Goal: Information Seeking & Learning: Learn about a topic

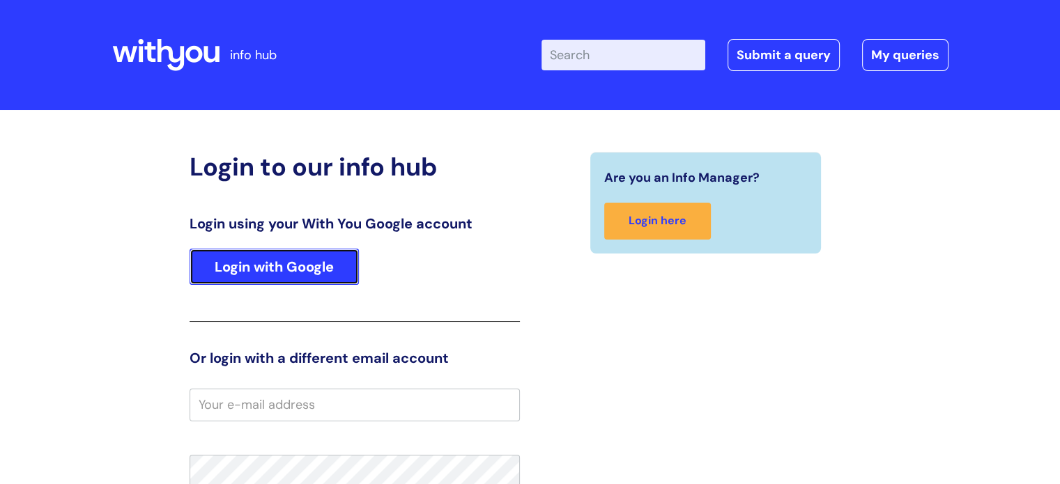
click at [251, 281] on link "Login with Google" at bounding box center [274, 267] width 169 height 36
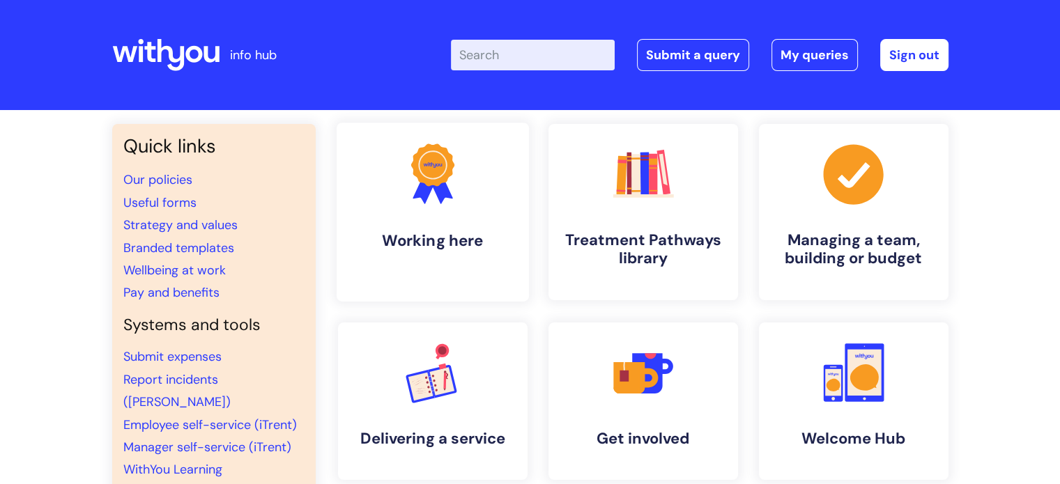
click at [473, 234] on h4 "Working here" at bounding box center [433, 240] width 170 height 19
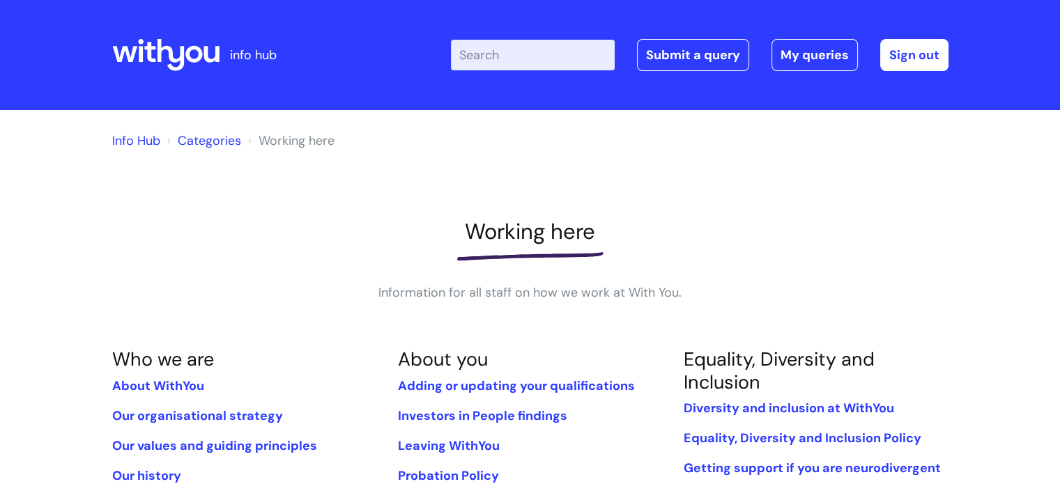
click at [872, 128] on ol "Info Hub Categories Working here" at bounding box center [530, 138] width 836 height 28
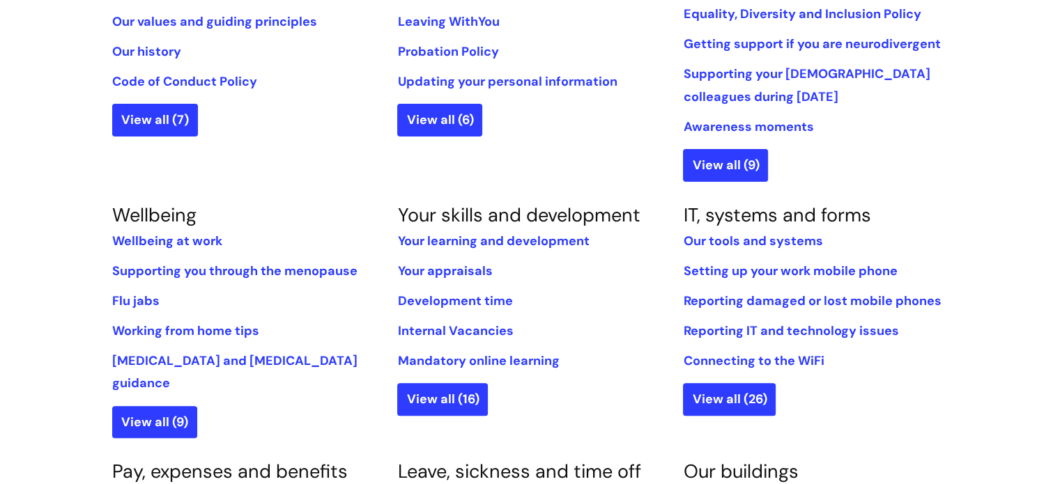
scroll to position [430, 0]
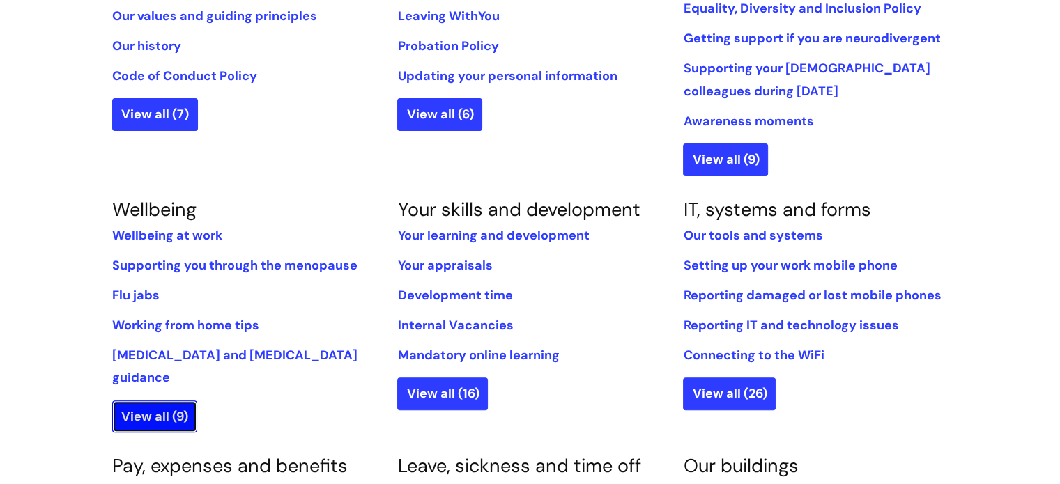
click at [144, 401] on link "View all (9)" at bounding box center [154, 417] width 85 height 32
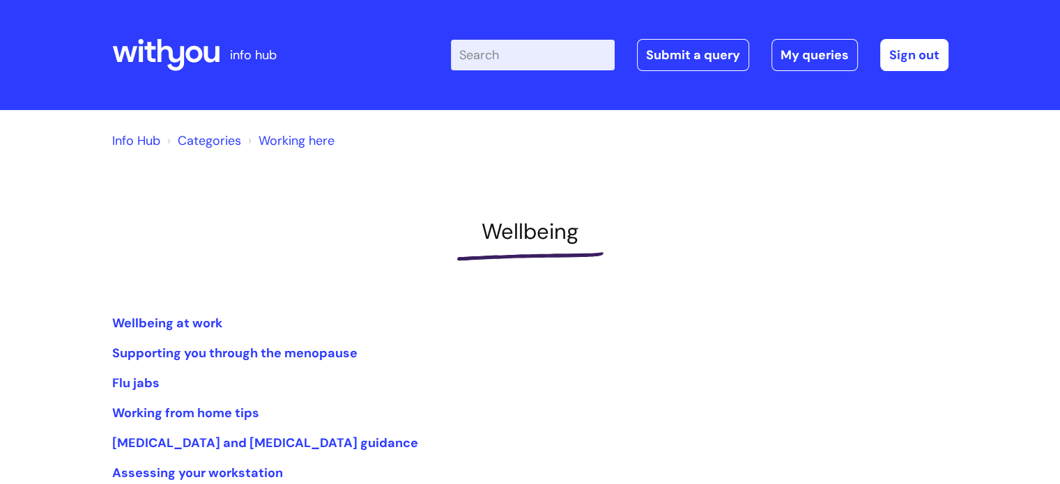
click at [341, 214] on div "Info Hub Categories Working here Wellbeing Wellbeing at work Supporting you thr…" at bounding box center [530, 349] width 836 height 451
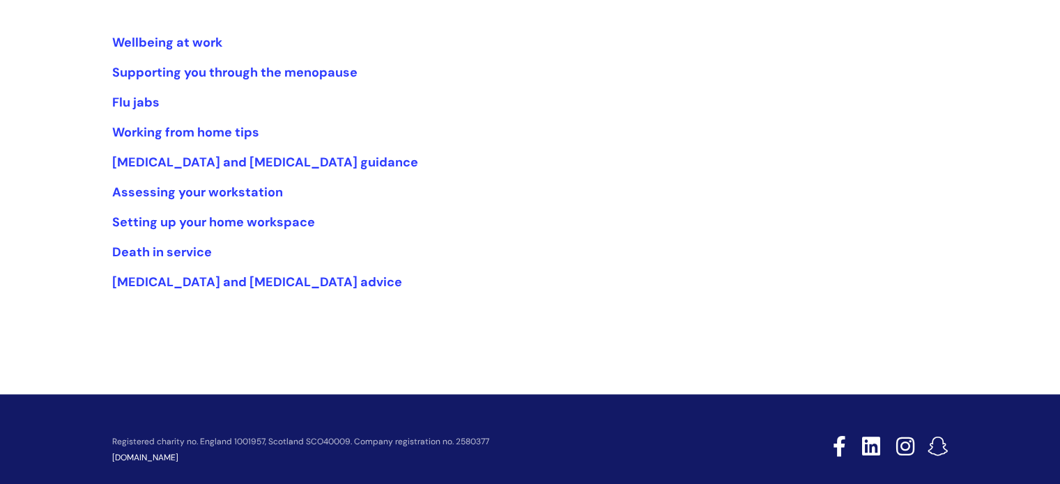
scroll to position [307, 0]
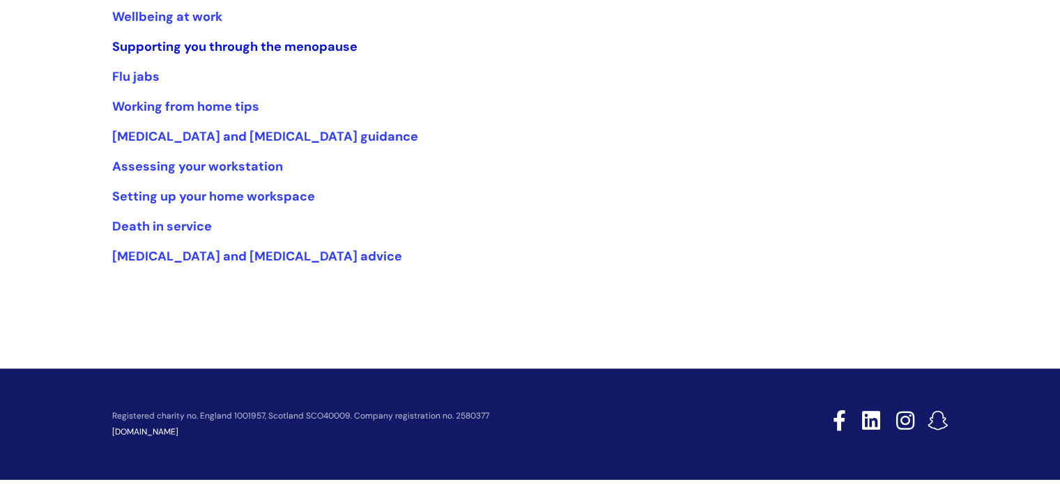
click at [303, 45] on link "Supporting you through the menopause" at bounding box center [234, 46] width 245 height 17
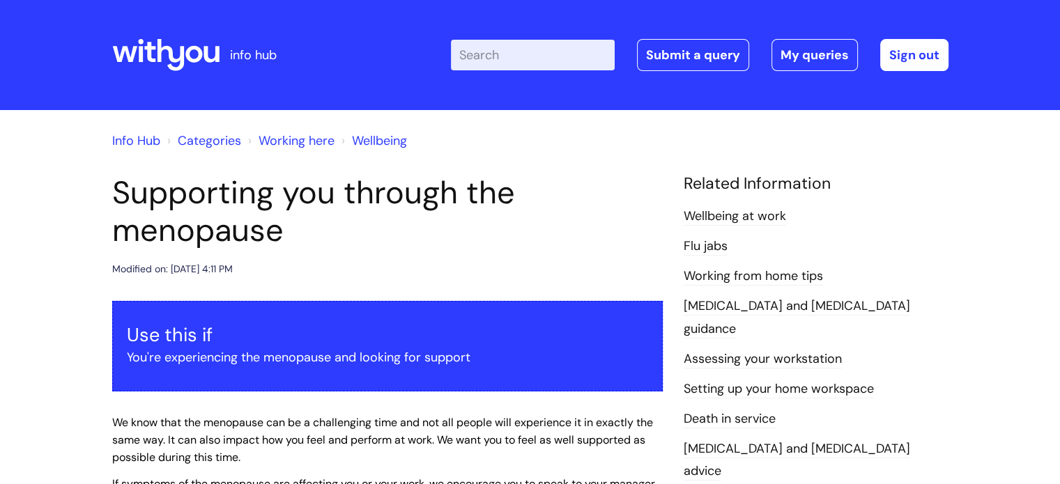
click at [546, 240] on h1 "Supporting you through the menopause" at bounding box center [387, 211] width 551 height 75
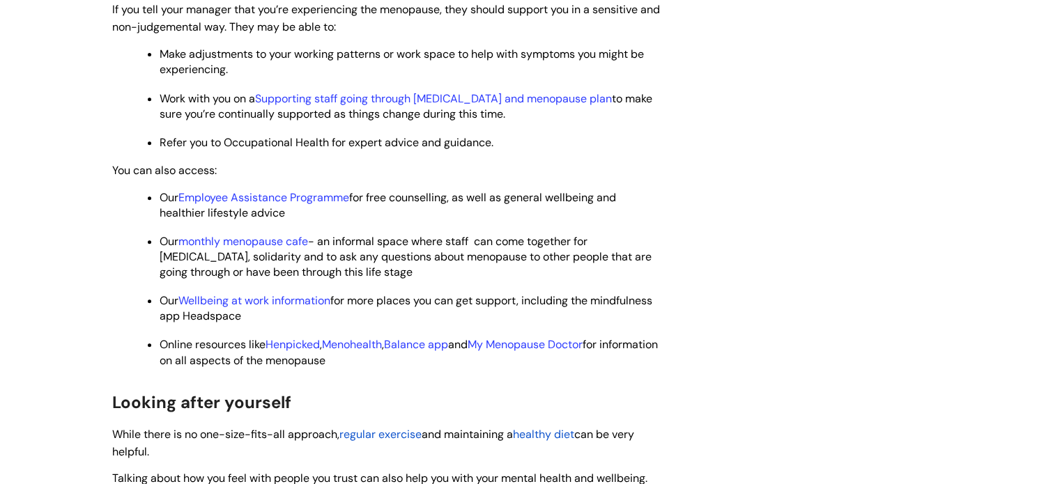
scroll to position [585, 0]
click at [213, 199] on link "Employee Assistance Programme" at bounding box center [263, 196] width 171 height 15
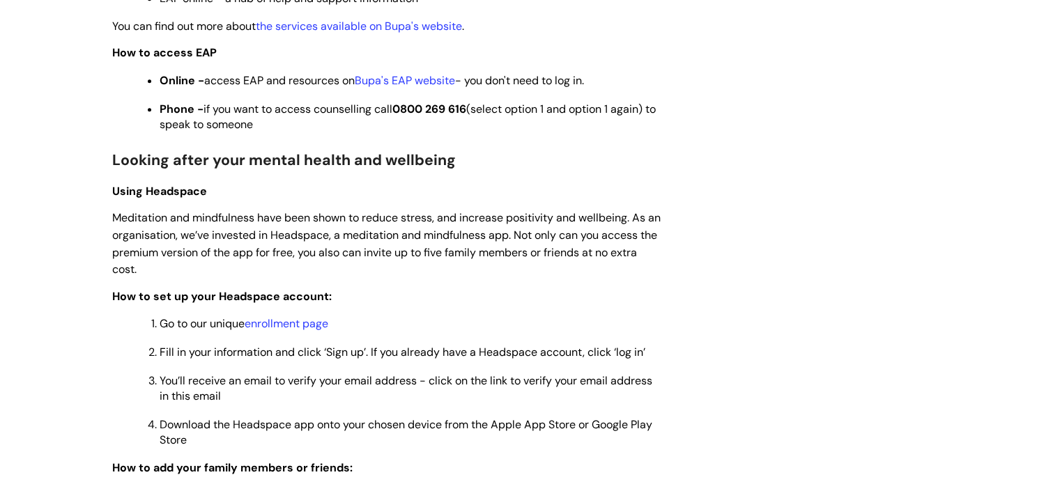
scroll to position [976, 0]
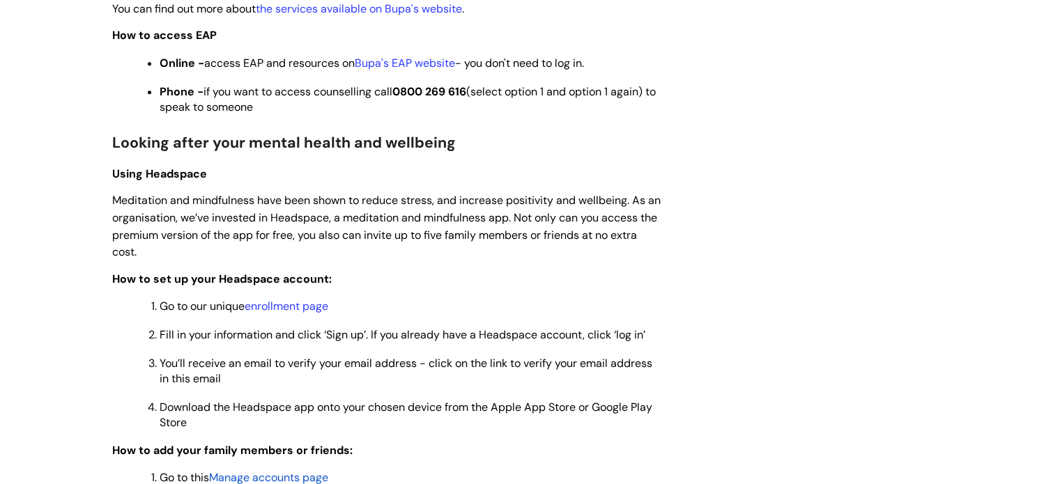
click at [842, 228] on div "Wellbeing at work Modified on: [DATE] 2:05 PM Use this when you want to find ou…" at bounding box center [530, 441] width 857 height 2484
